Goal: Task Accomplishment & Management: Manage account settings

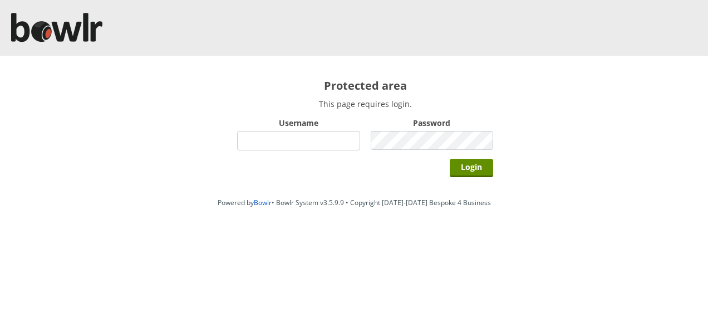
click at [308, 141] on input "Username" at bounding box center [298, 140] width 123 height 19
type input "Dctor"
click at [450, 159] on input "Login" at bounding box center [471, 168] width 43 height 18
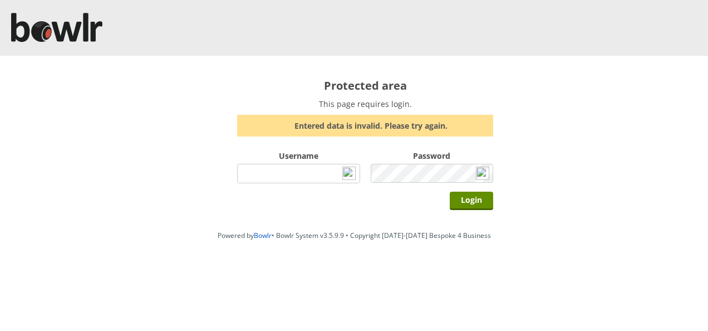
click at [277, 175] on input "Username" at bounding box center [298, 173] width 123 height 19
type input "Director"
click at [450, 191] on input "Login" at bounding box center [471, 200] width 43 height 18
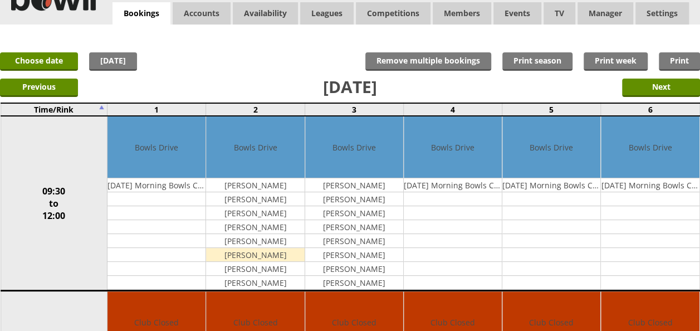
scroll to position [56, 0]
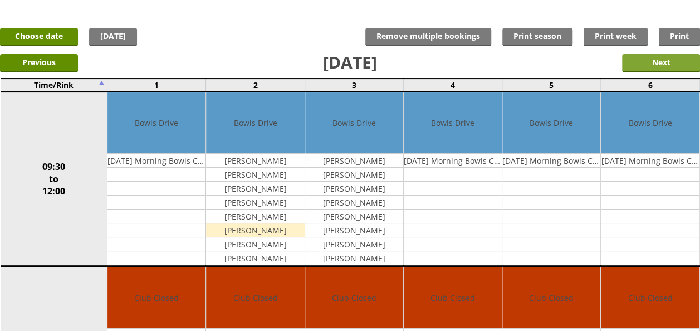
click at [654, 63] on input "Next" at bounding box center [661, 63] width 78 height 18
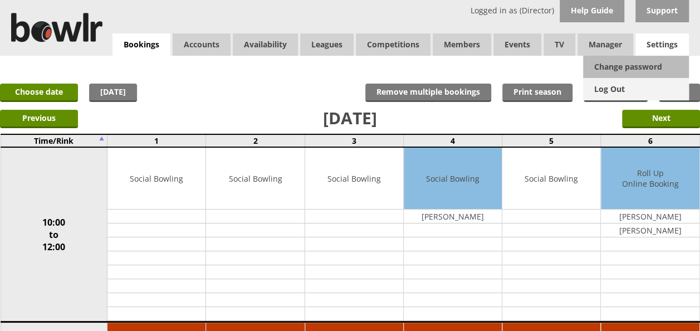
click at [619, 88] on link "Log Out" at bounding box center [636, 89] width 106 height 22
